Goal: Task Accomplishment & Management: Manage account settings

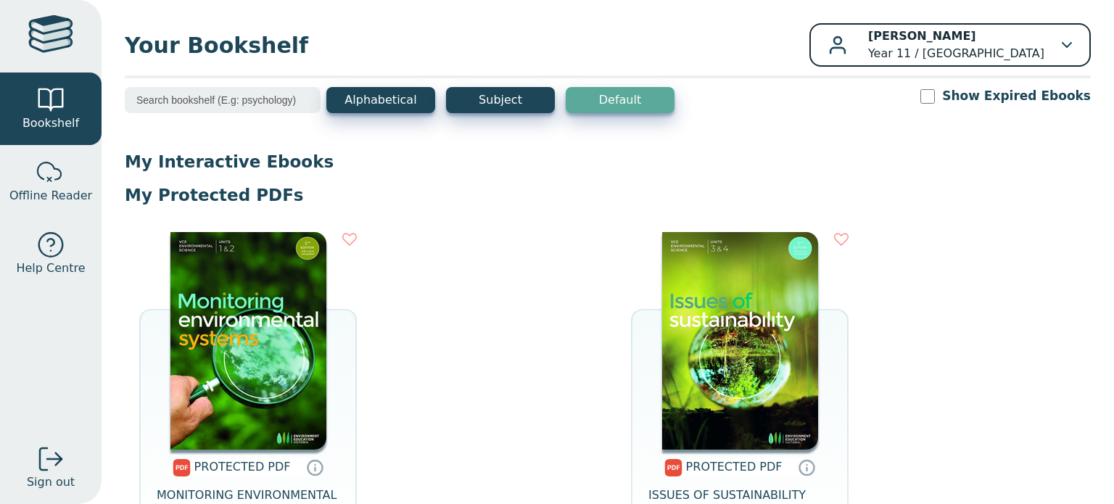
click at [556, 53] on button "BERNARD HICKEY Year 11 / Lilydale District School" at bounding box center [950, 45] width 281 height 44
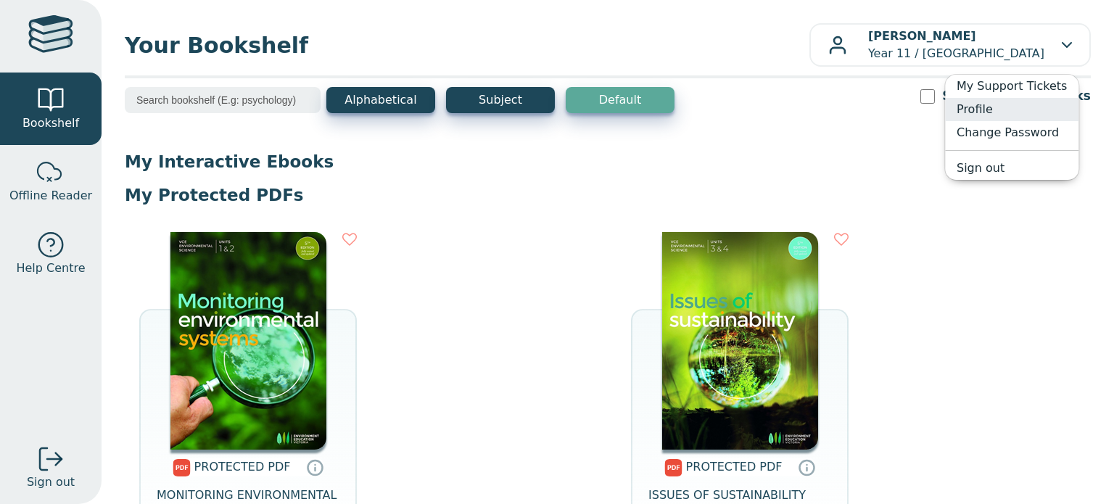
click at [556, 111] on link "Profile" at bounding box center [1011, 109] width 133 height 23
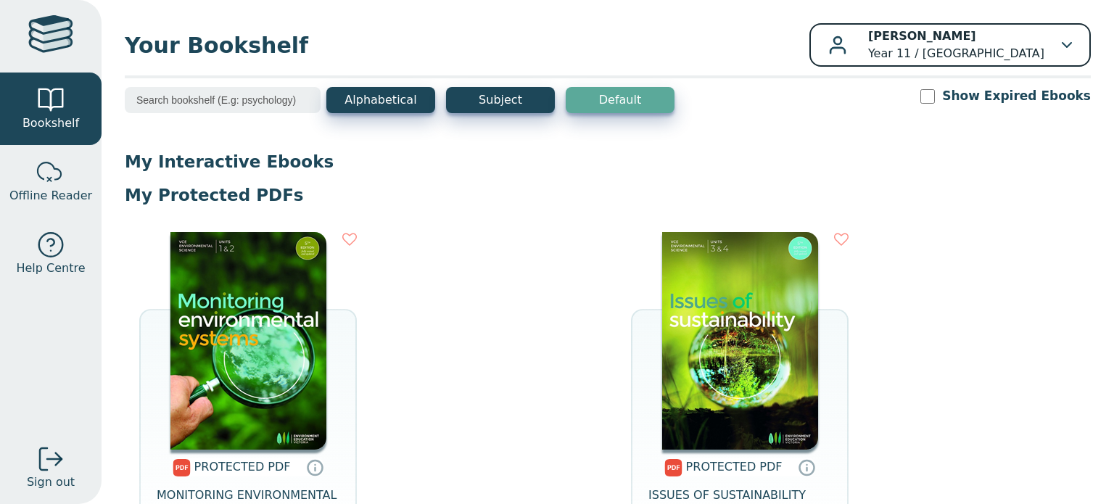
click at [556, 52] on p "BERNARD HICKEY Year 11 / Lilydale District School" at bounding box center [956, 45] width 176 height 35
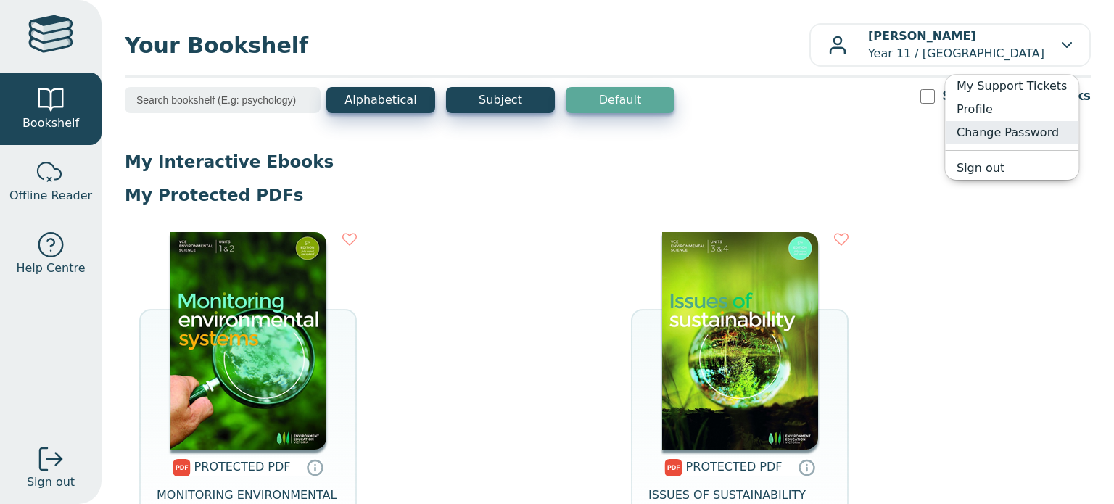
click at [556, 133] on link "Change Password" at bounding box center [1011, 132] width 133 height 23
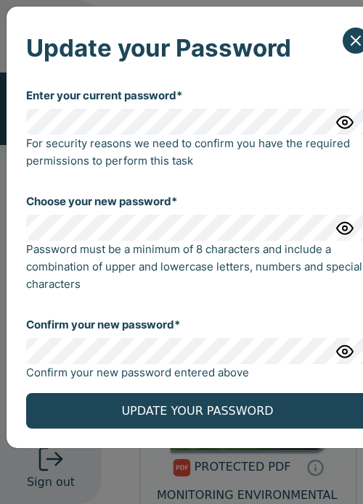
click at [346, 231] on img "button" at bounding box center [344, 227] width 17 height 17
click at [345, 231] on img "button" at bounding box center [344, 227] width 17 height 17
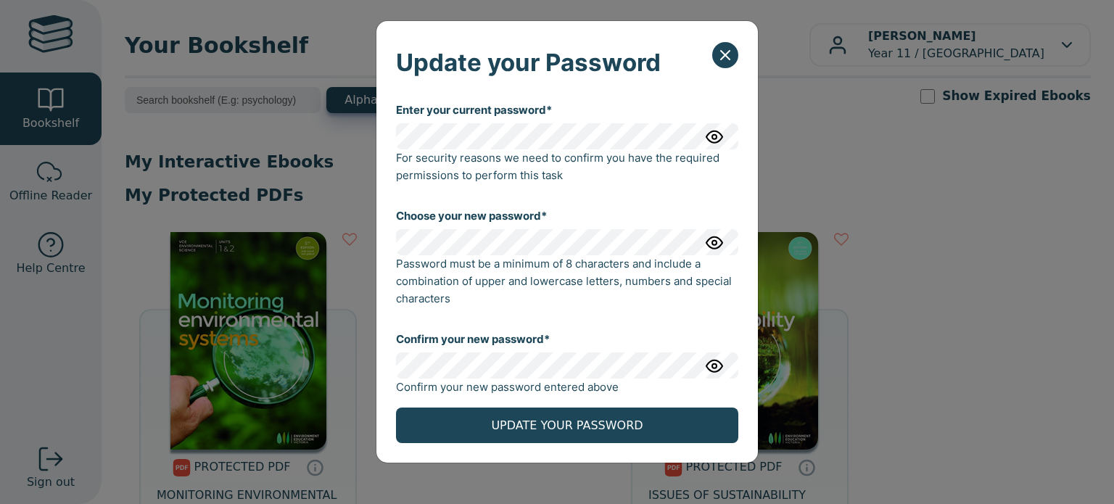
click at [556, 371] on img "button" at bounding box center [714, 365] width 17 height 17
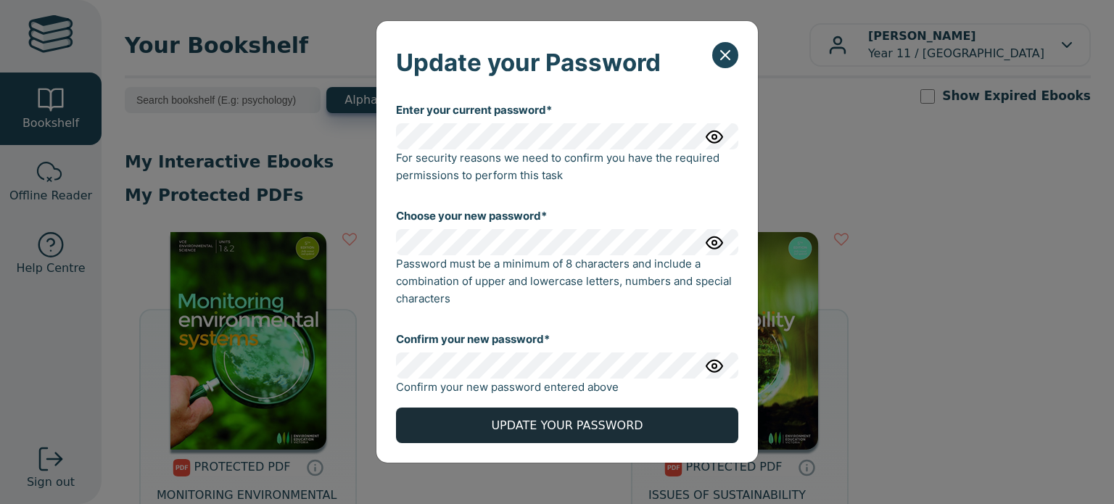
click at [556, 427] on button "UPDATE YOUR PASSWORD" at bounding box center [567, 426] width 342 height 36
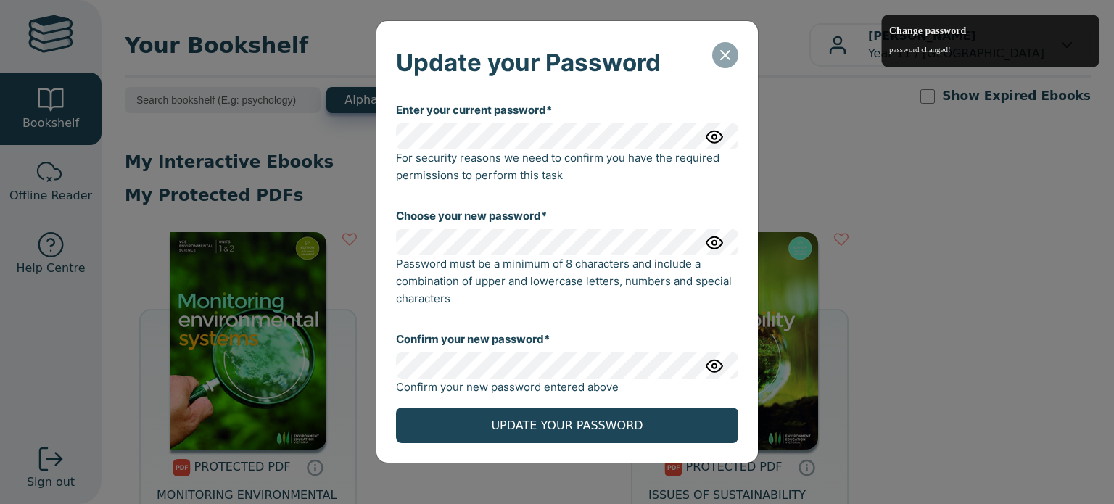
click at [556, 52] on icon "Close" at bounding box center [725, 55] width 9 height 9
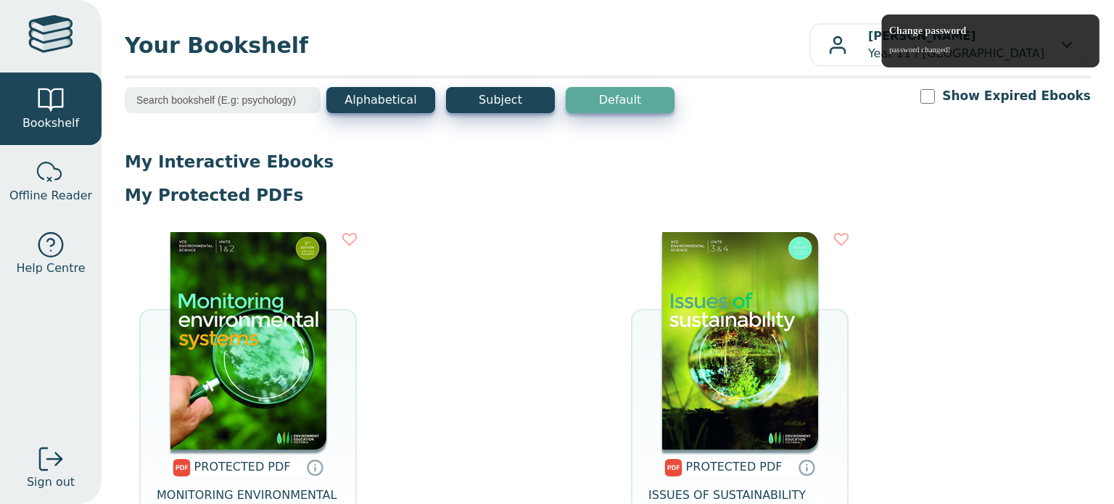
click at [556, 358] on img at bounding box center [740, 341] width 156 height 218
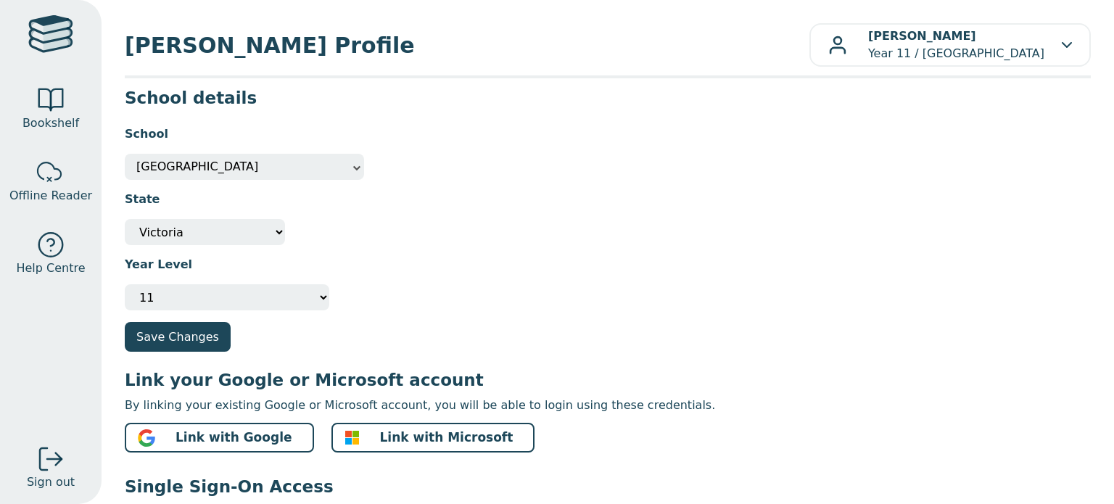
scroll to position [78, 0]
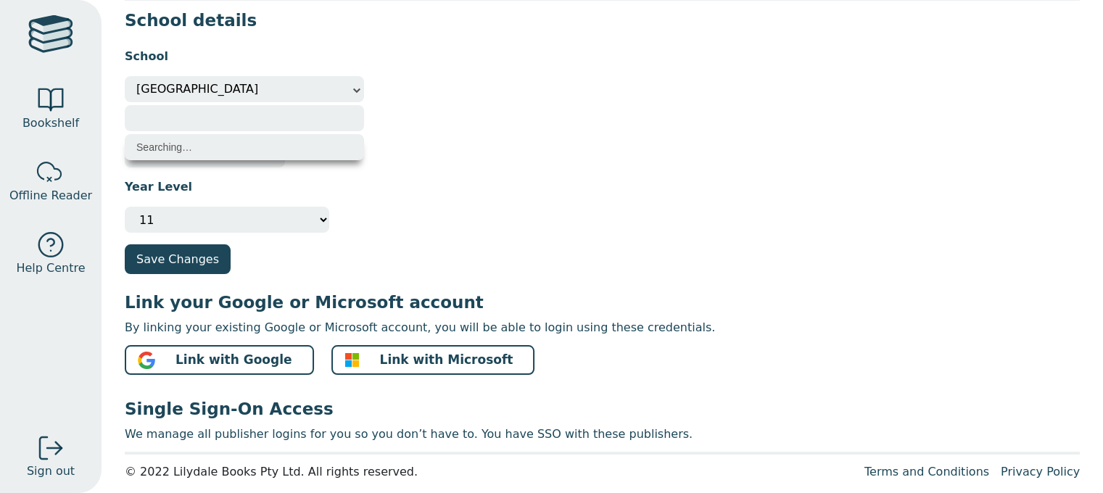
click at [345, 88] on span "[GEOGRAPHIC_DATA]" at bounding box center [244, 89] width 216 height 26
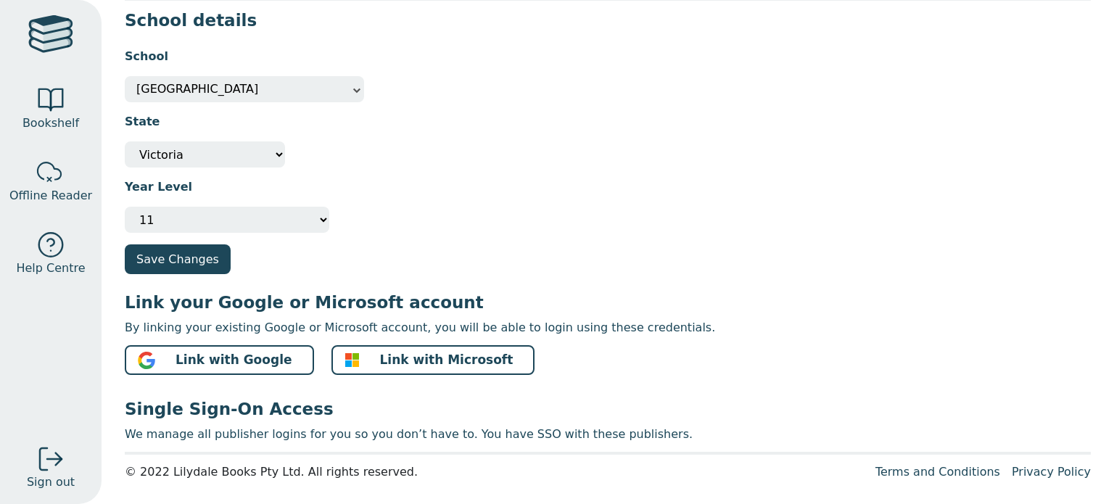
click at [524, 149] on div "State Not Specified [GEOGRAPHIC_DATA] International [GEOGRAPHIC_DATA] [GEOGRAPH…" at bounding box center [608, 134] width 966 height 65
